Goal: Information Seeking & Learning: Learn about a topic

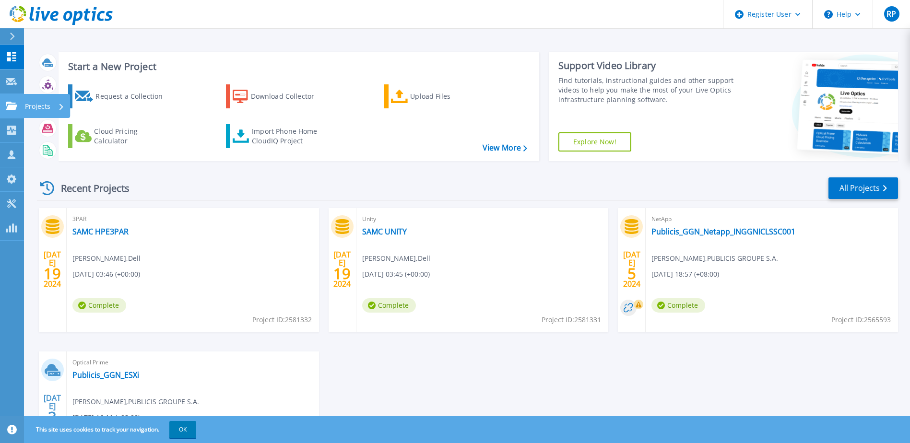
click at [15, 107] on icon at bounding box center [12, 106] width 12 height 8
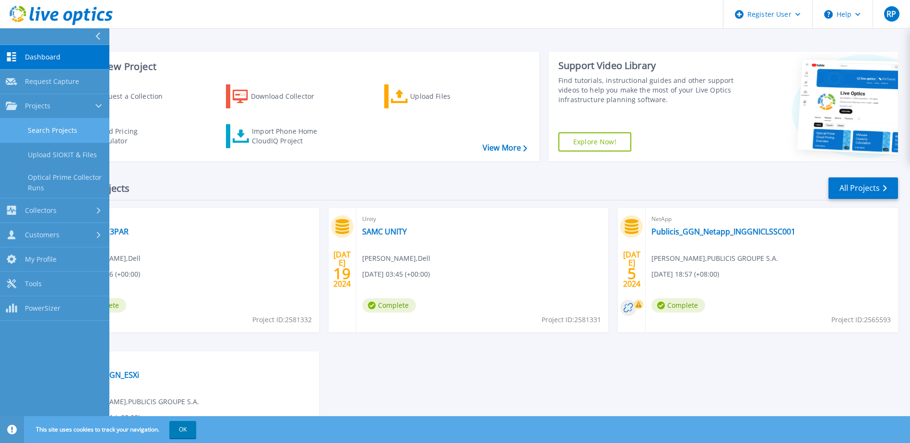
click at [71, 130] on link "Search Projects" at bounding box center [54, 130] width 109 height 24
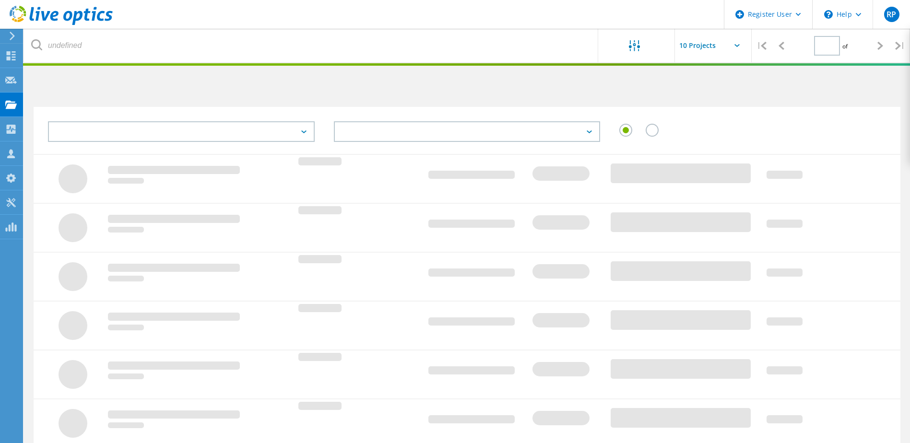
type input "1"
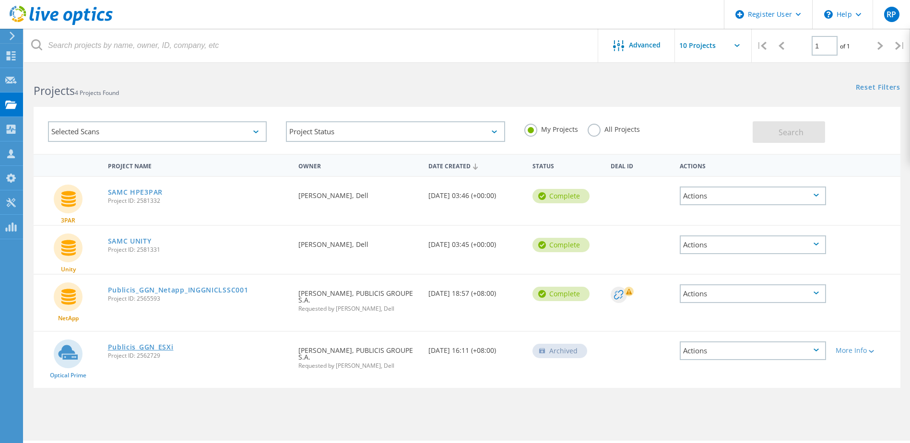
click at [157, 344] on link "Publicis_GGN_ESXi" at bounding box center [141, 347] width 66 height 7
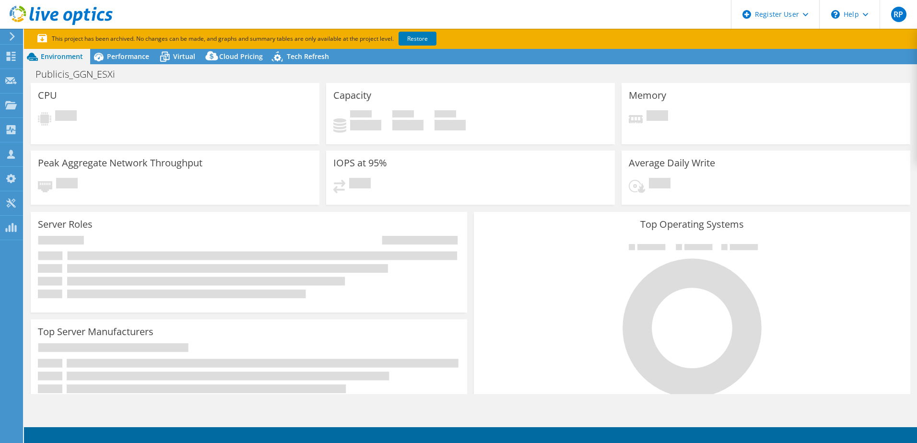
select select "USD"
select select "[GEOGRAPHIC_DATA]"
select select "INR"
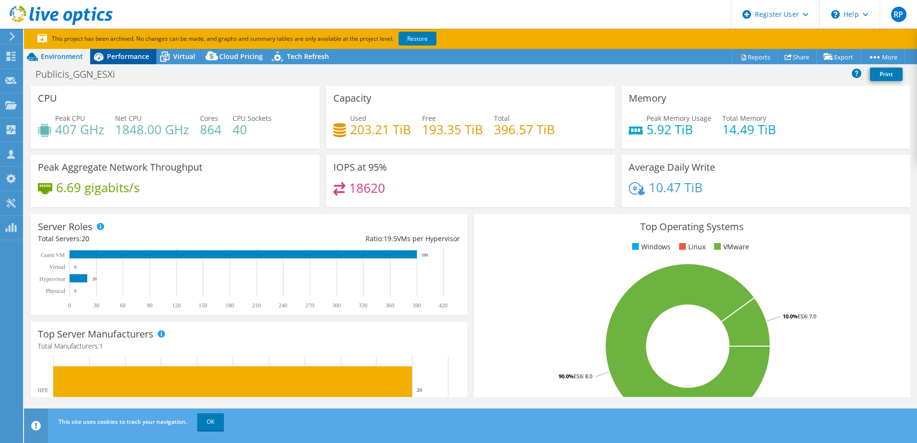
click at [129, 59] on span "Performance" at bounding box center [128, 56] width 42 height 9
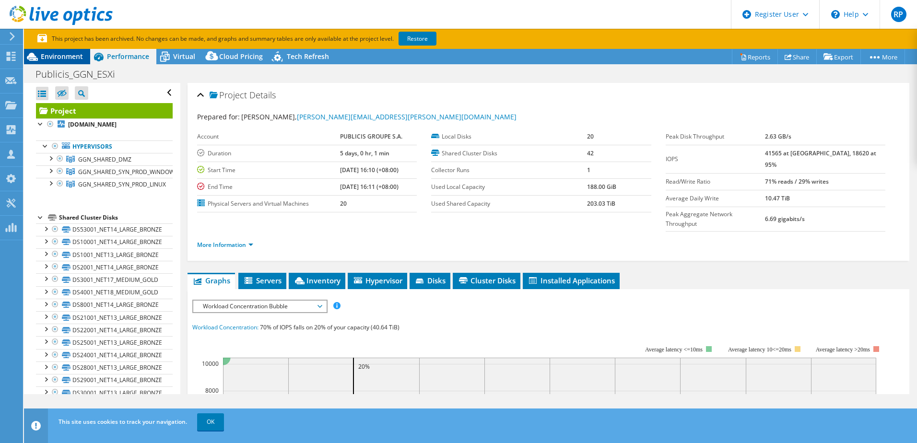
click at [77, 58] on span "Environment" at bounding box center [62, 56] width 42 height 9
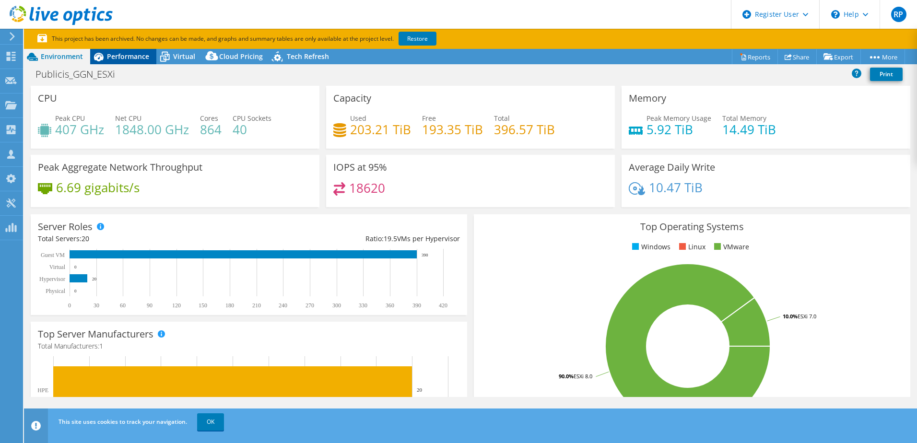
click at [135, 53] on span "Performance" at bounding box center [128, 56] width 42 height 9
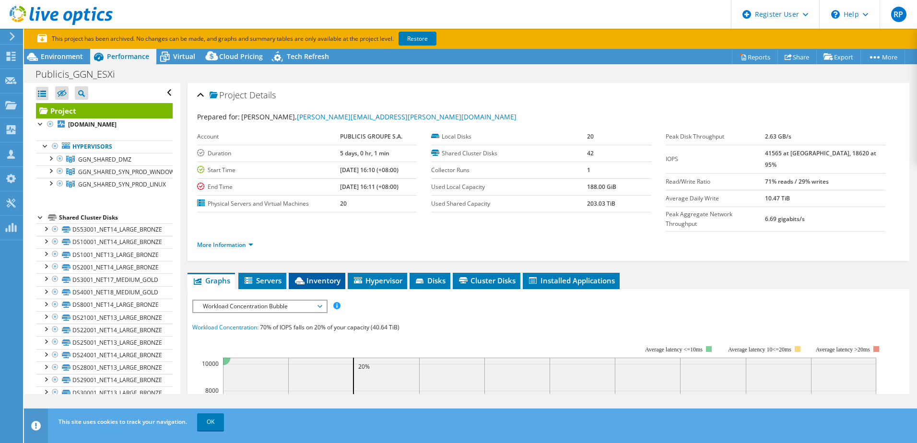
click at [322, 276] on span "Inventory" at bounding box center [317, 281] width 47 height 10
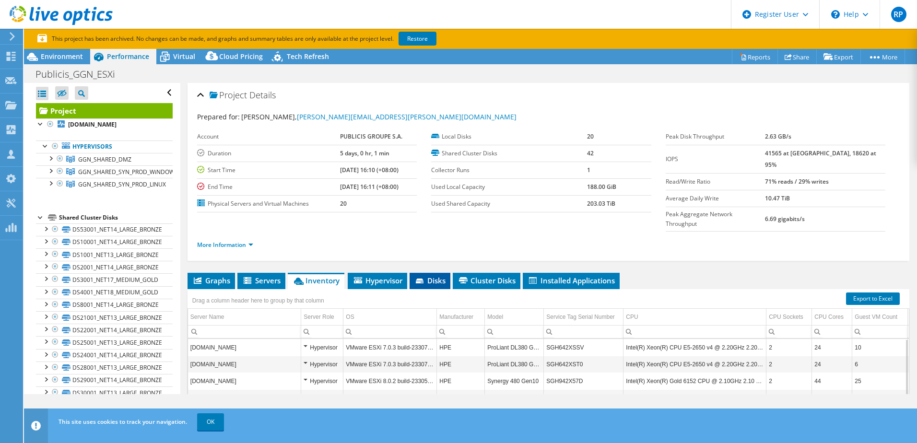
click at [427, 276] on span "Disks" at bounding box center [429, 281] width 31 height 10
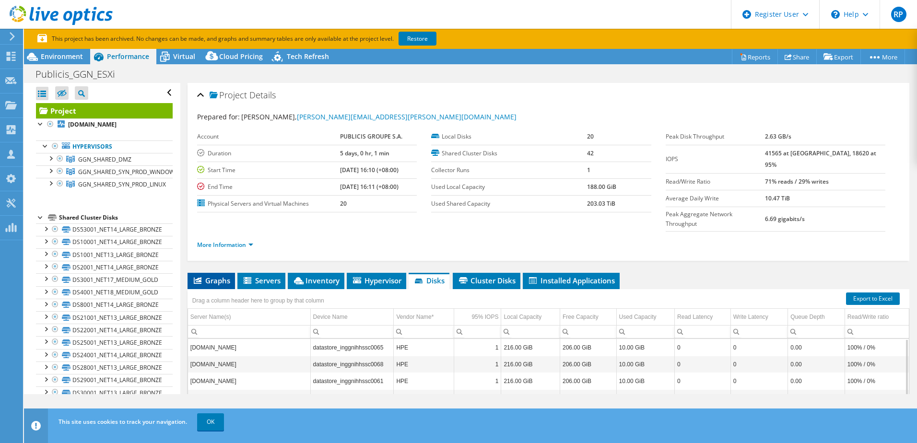
click at [227, 276] on span "Graphs" at bounding box center [211, 281] width 38 height 10
